Goal: Task Accomplishment & Management: Use online tool/utility

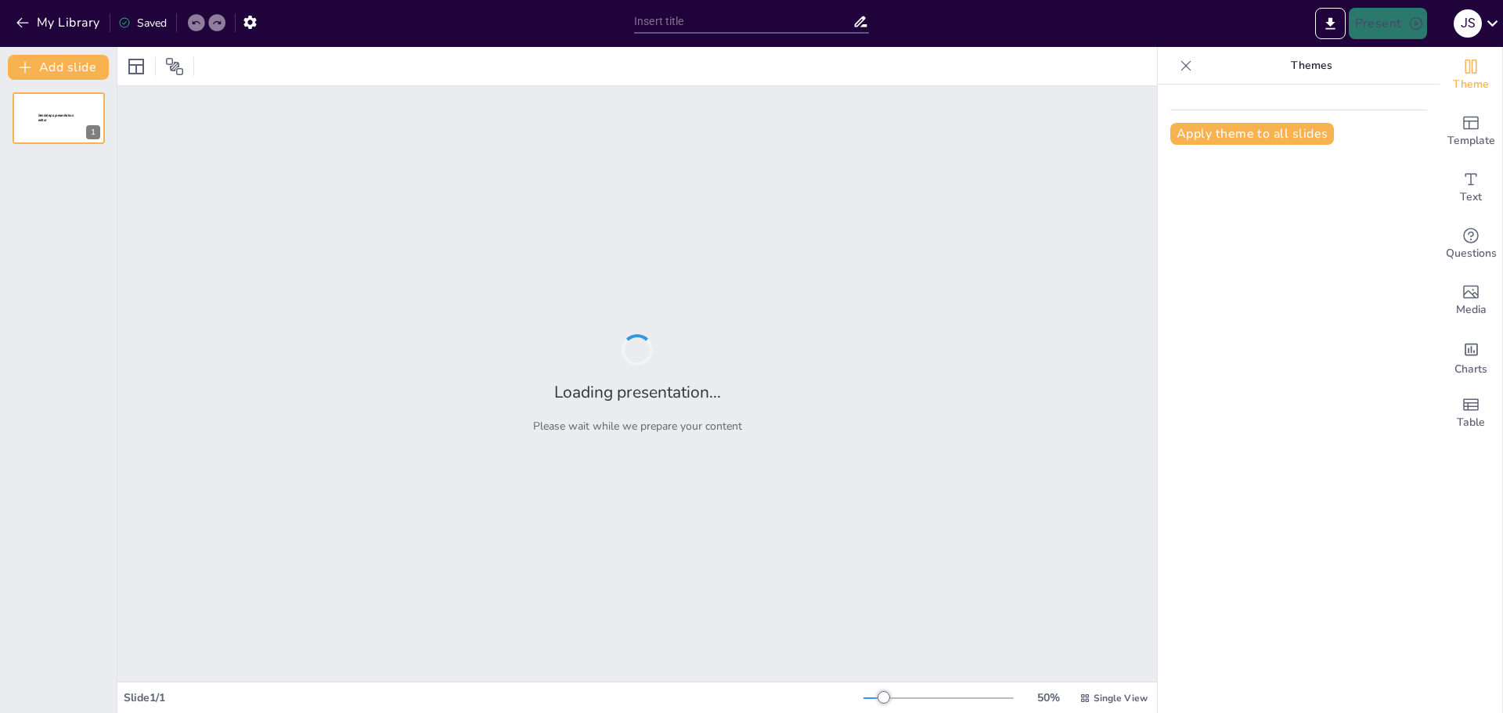
type input "El Big Bang: La Teoría del Origen del Universo"
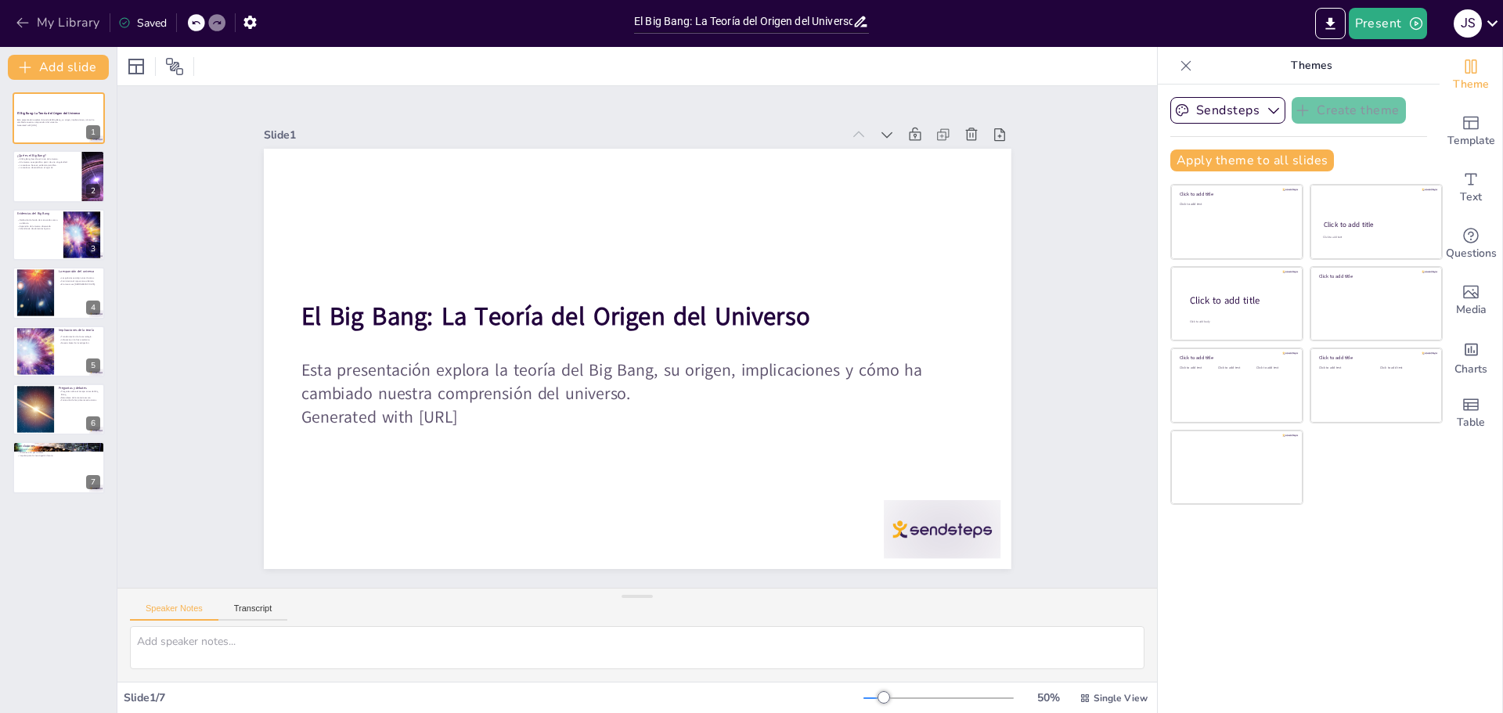
click at [35, 10] on button "My Library" at bounding box center [59, 22] width 95 height 25
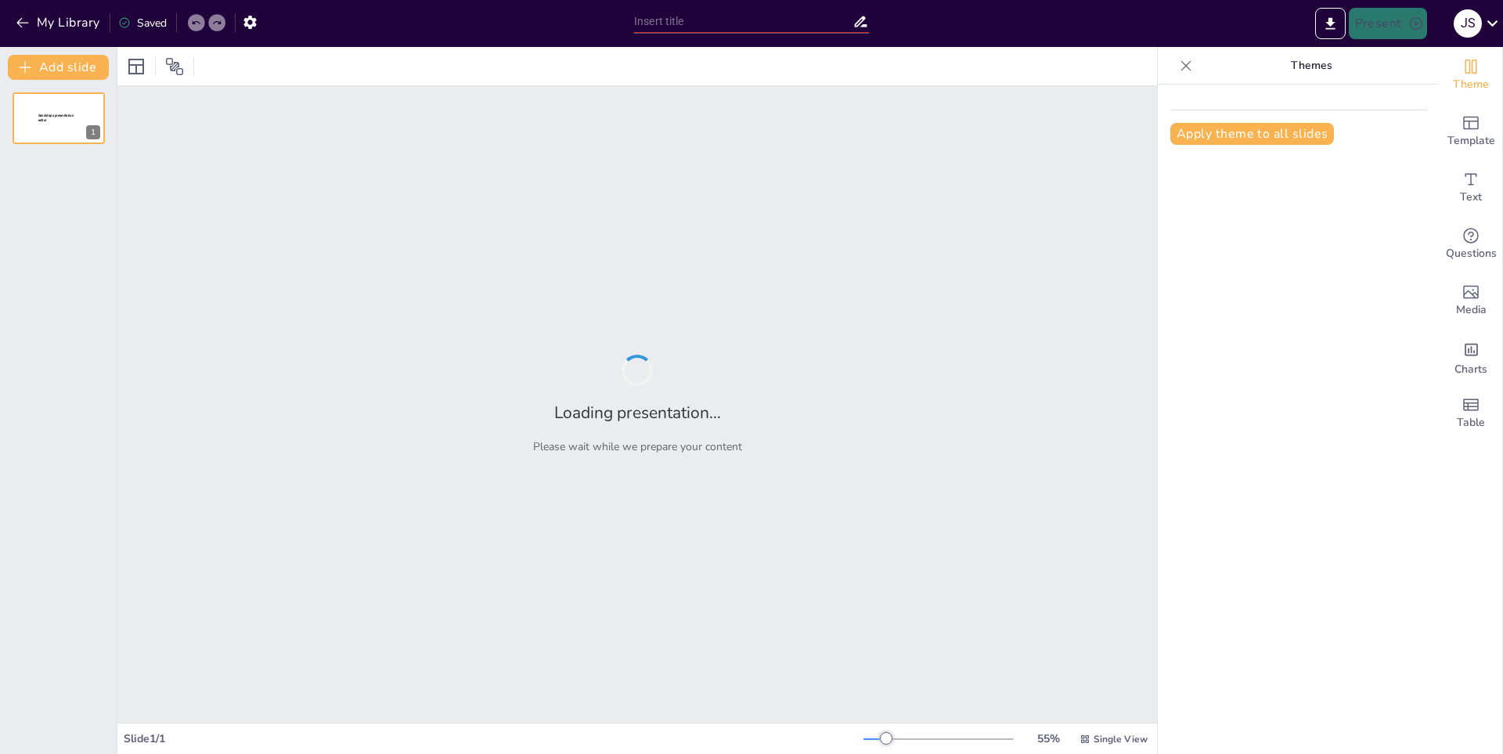
type input "El Origen de la Tierra: Una Exploración Científica"
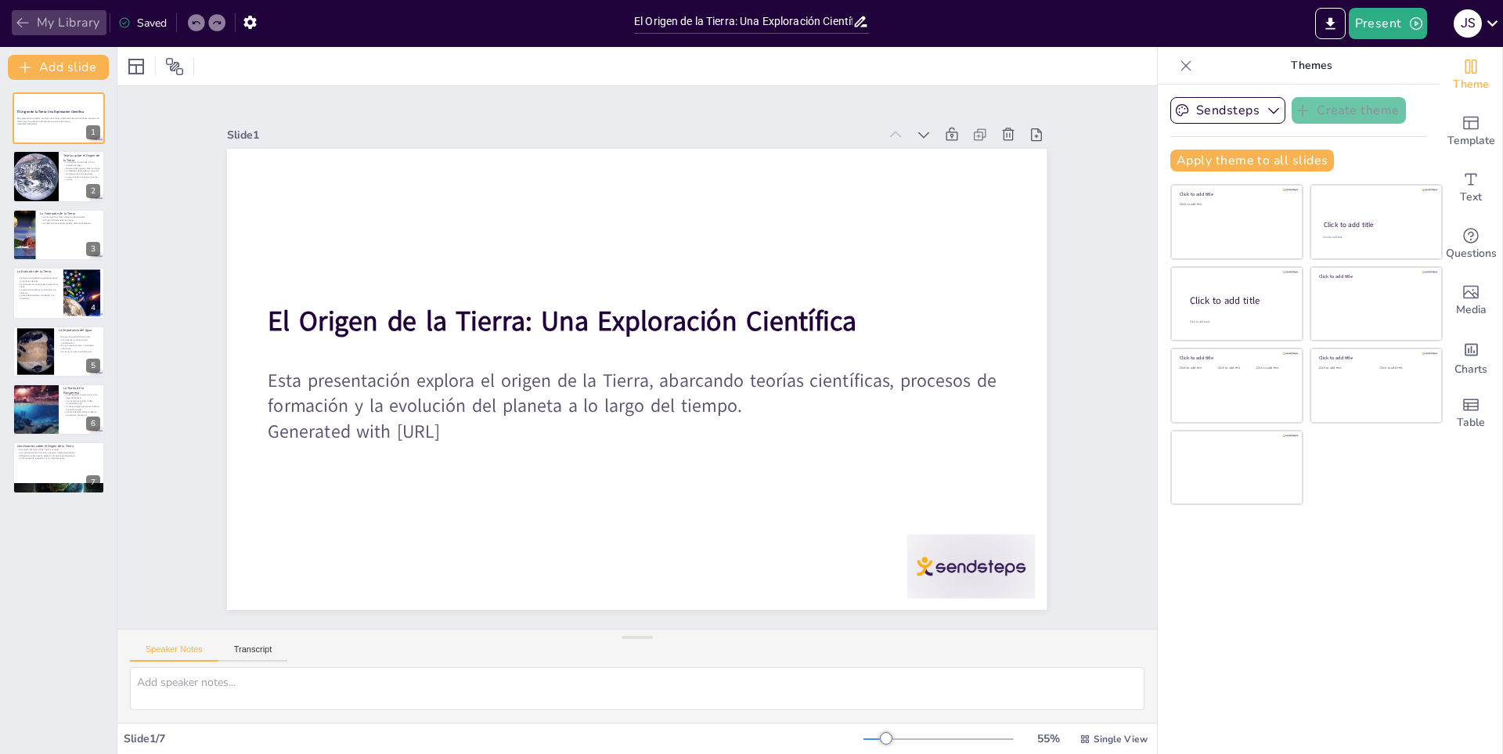
click at [13, 31] on button "My Library" at bounding box center [59, 22] width 95 height 25
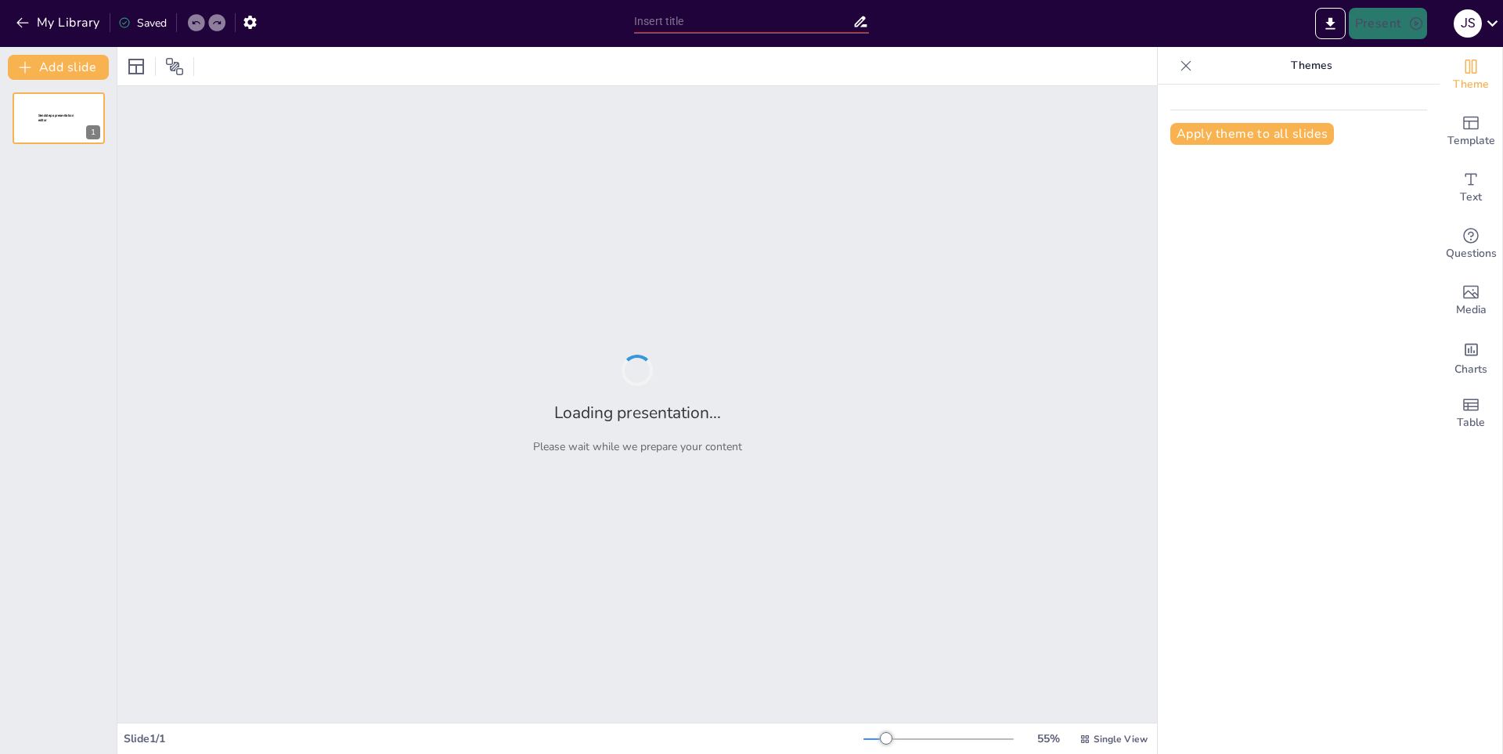
type input "El Origen del Hombre: Una Perspectiva Evolutiva"
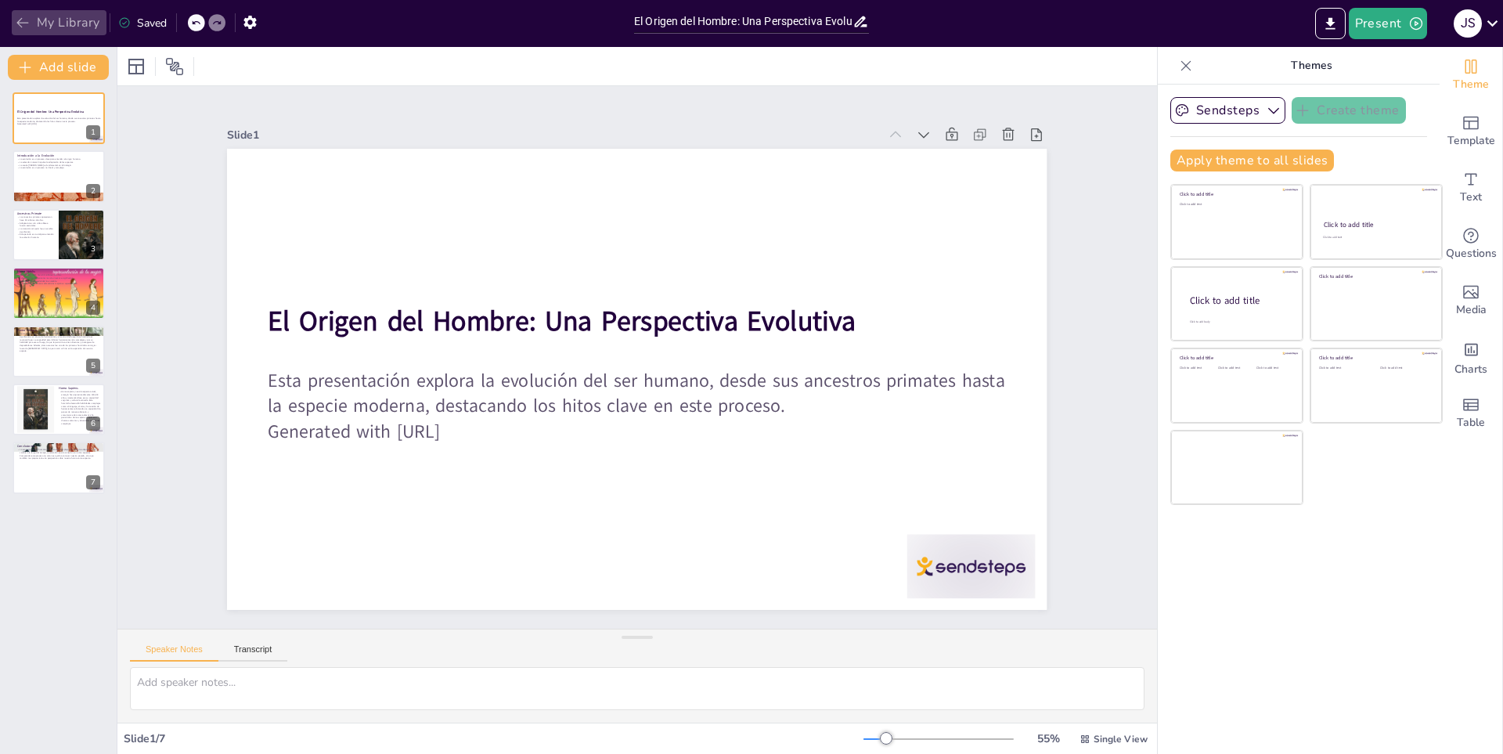
click at [73, 19] on button "My Library" at bounding box center [59, 22] width 95 height 25
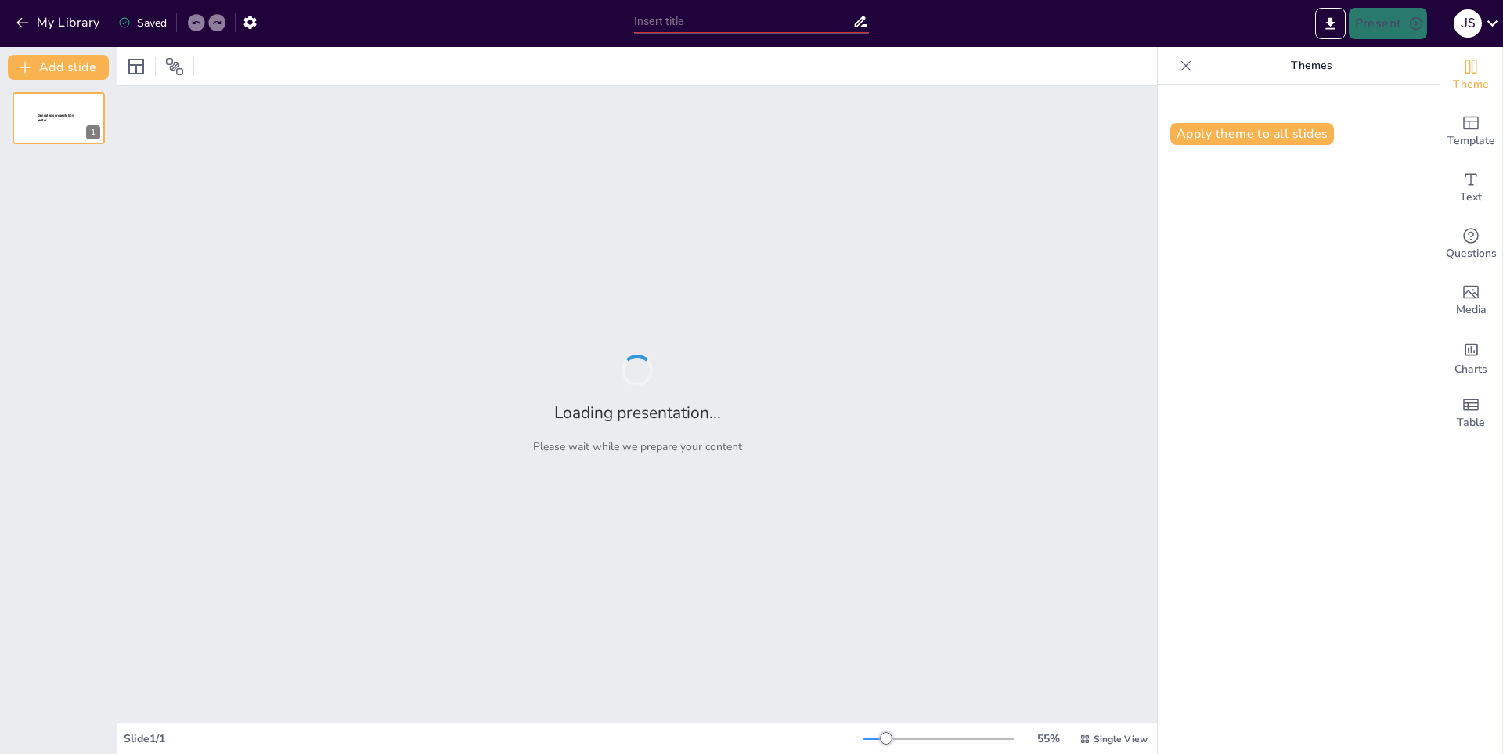
type input "El Origen de la Mujer: Un Viaje a Través de la Historia"
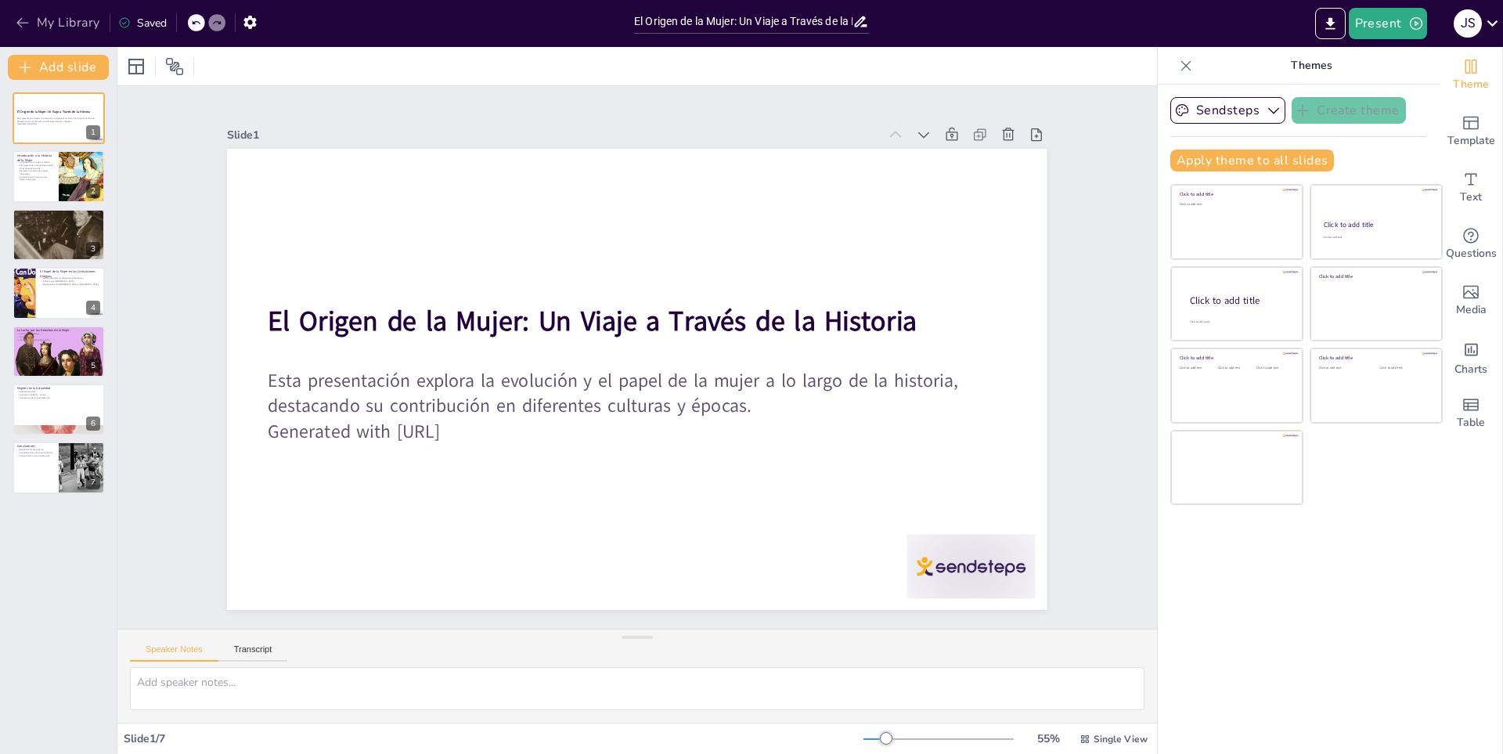
click at [66, 23] on button "My Library" at bounding box center [59, 22] width 95 height 25
